Goal: Task Accomplishment & Management: Manage account settings

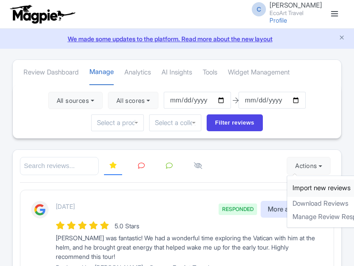
click at [299, 188] on link "Import new reviews" at bounding box center [339, 187] width 104 height 17
